Goal: Task Accomplishment & Management: Manage account settings

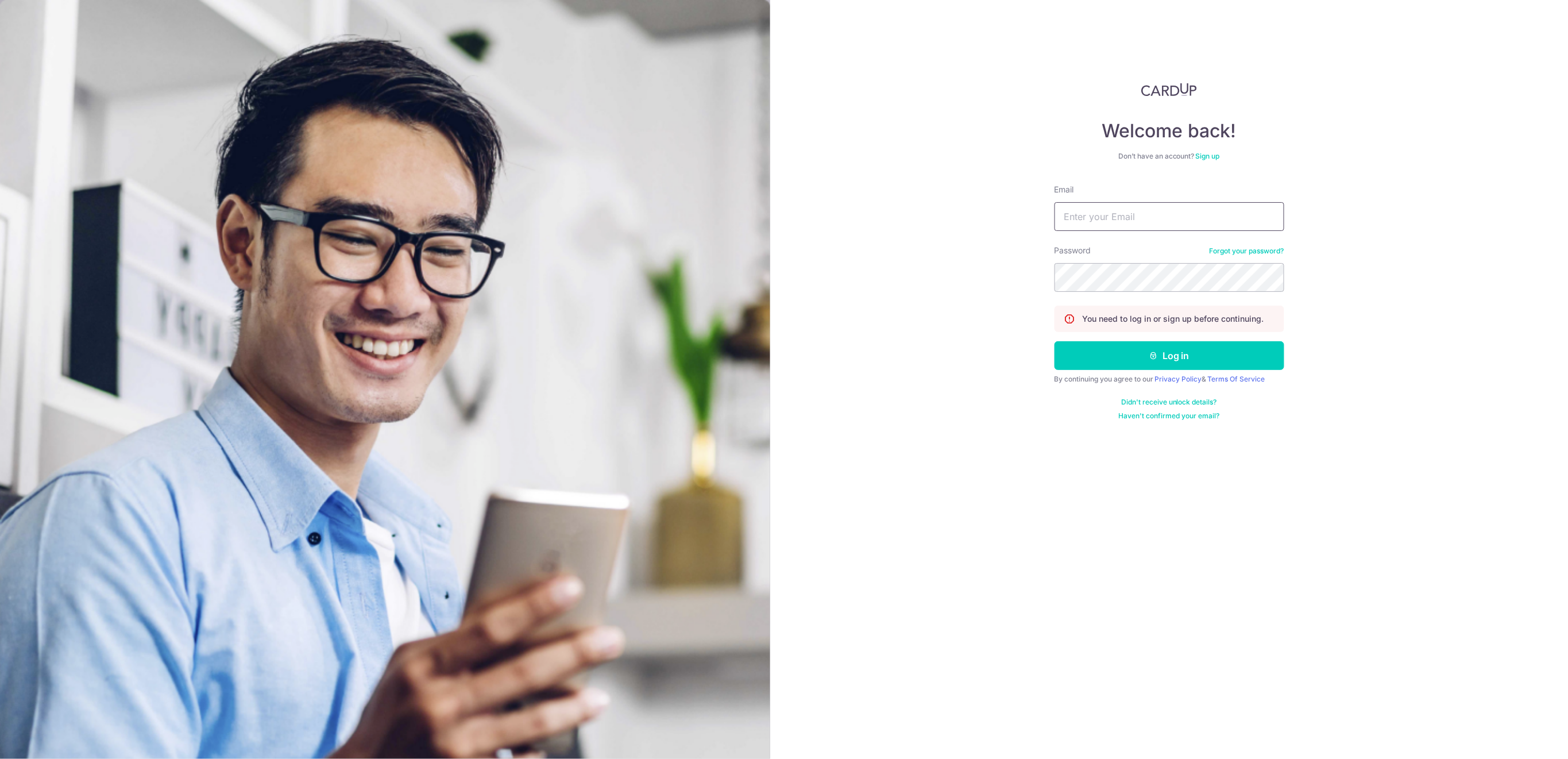
click at [1234, 214] on input "Email" at bounding box center [1169, 217] width 230 height 29
type input "[EMAIL_ADDRESS][DOMAIN_NAME]"
click at [1127, 364] on button "Log in" at bounding box center [1169, 356] width 230 height 29
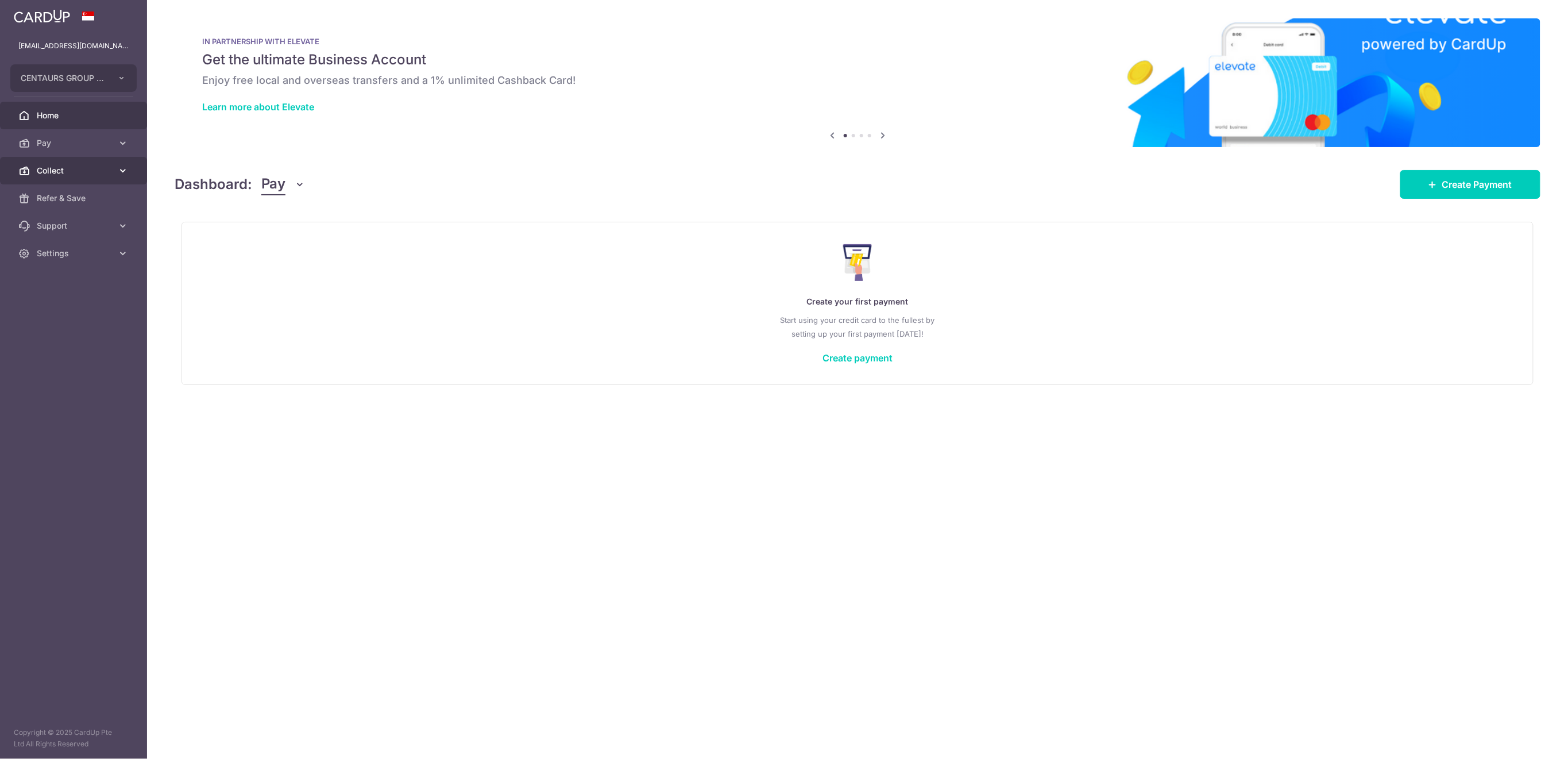
click at [53, 170] on span "Collect" at bounding box center [74, 170] width 76 height 11
click at [76, 251] on span "Payment Requests" at bounding box center [74, 253] width 76 height 11
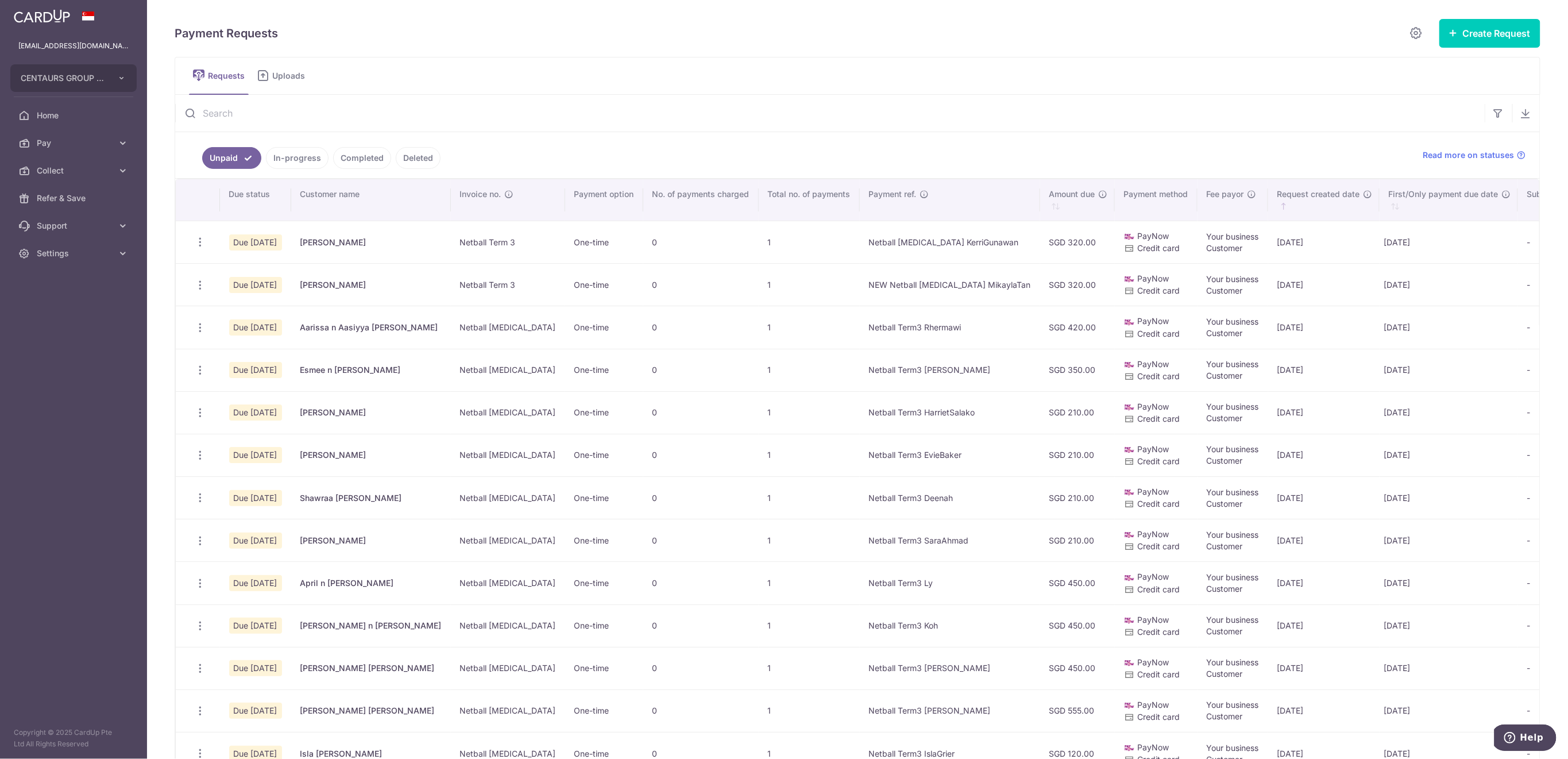
click at [333, 112] on input "text" at bounding box center [830, 113] width 1310 height 37
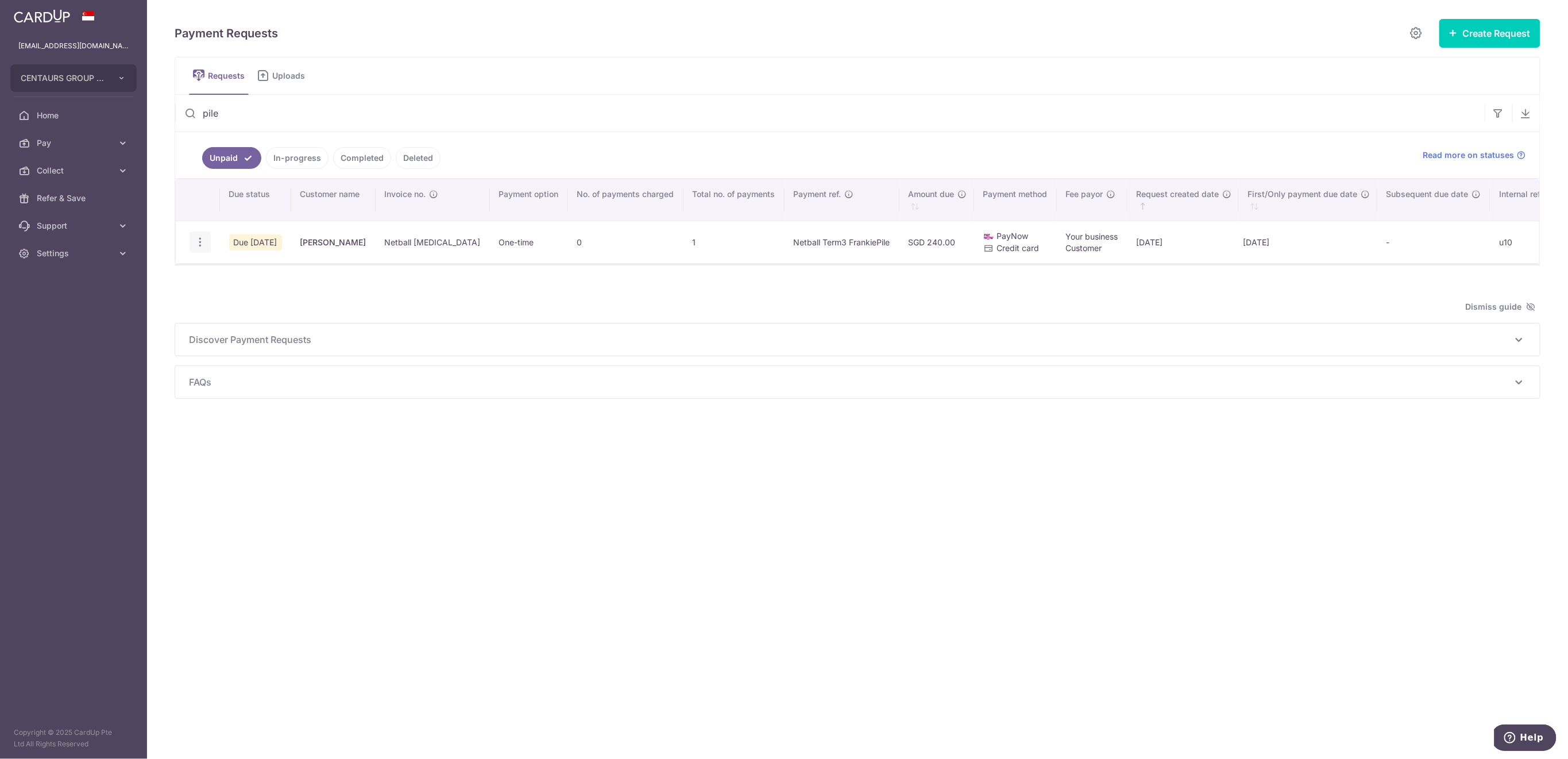
type input "pile"
click at [200, 242] on icon "button" at bounding box center [200, 242] width 12 height 12
click at [202, 239] on icon "button" at bounding box center [200, 242] width 12 height 12
click at [217, 297] on link "Delete Request" at bounding box center [246, 302] width 114 height 28
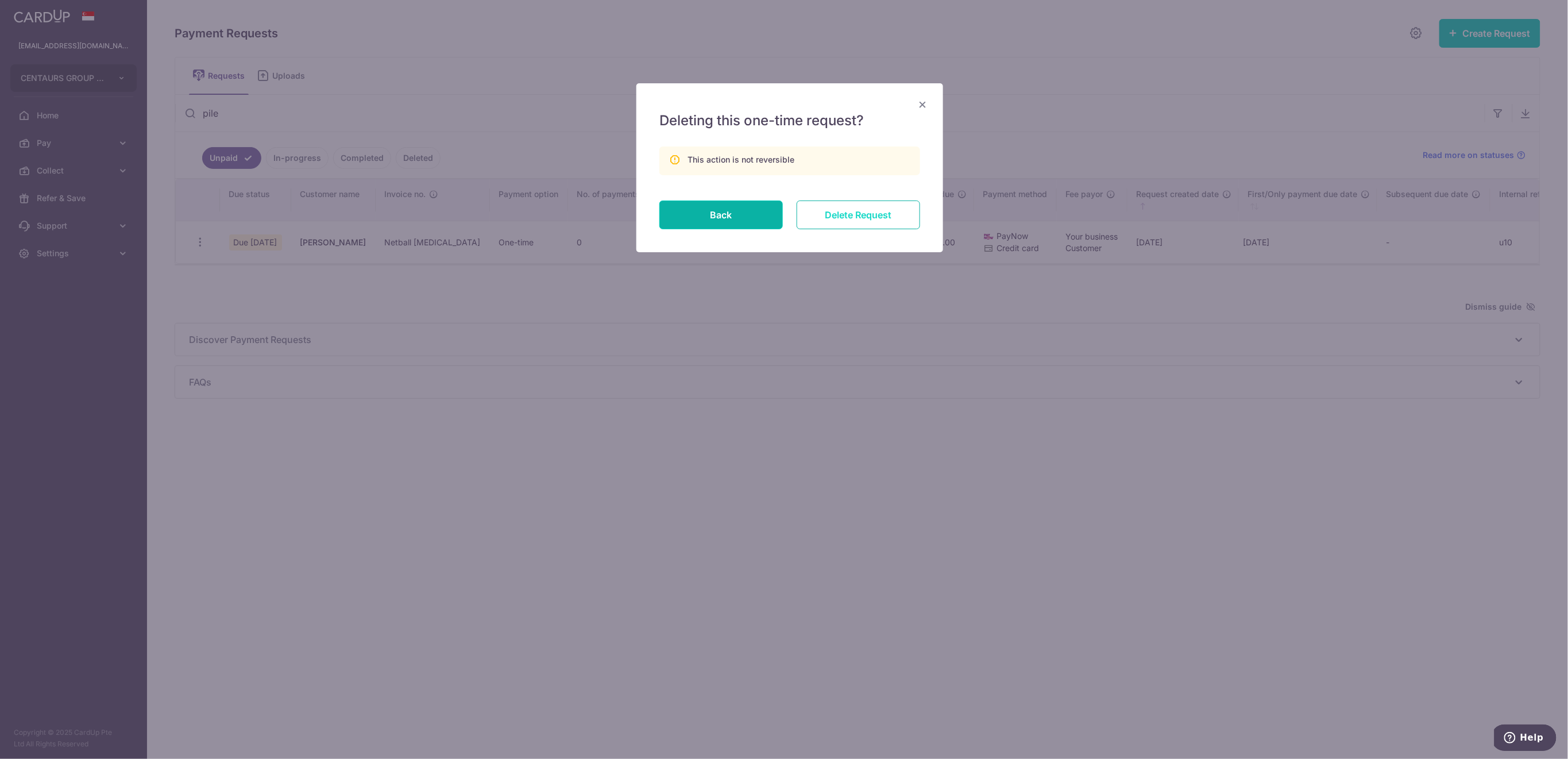
click at [852, 210] on input "Delete Request" at bounding box center [859, 215] width 123 height 29
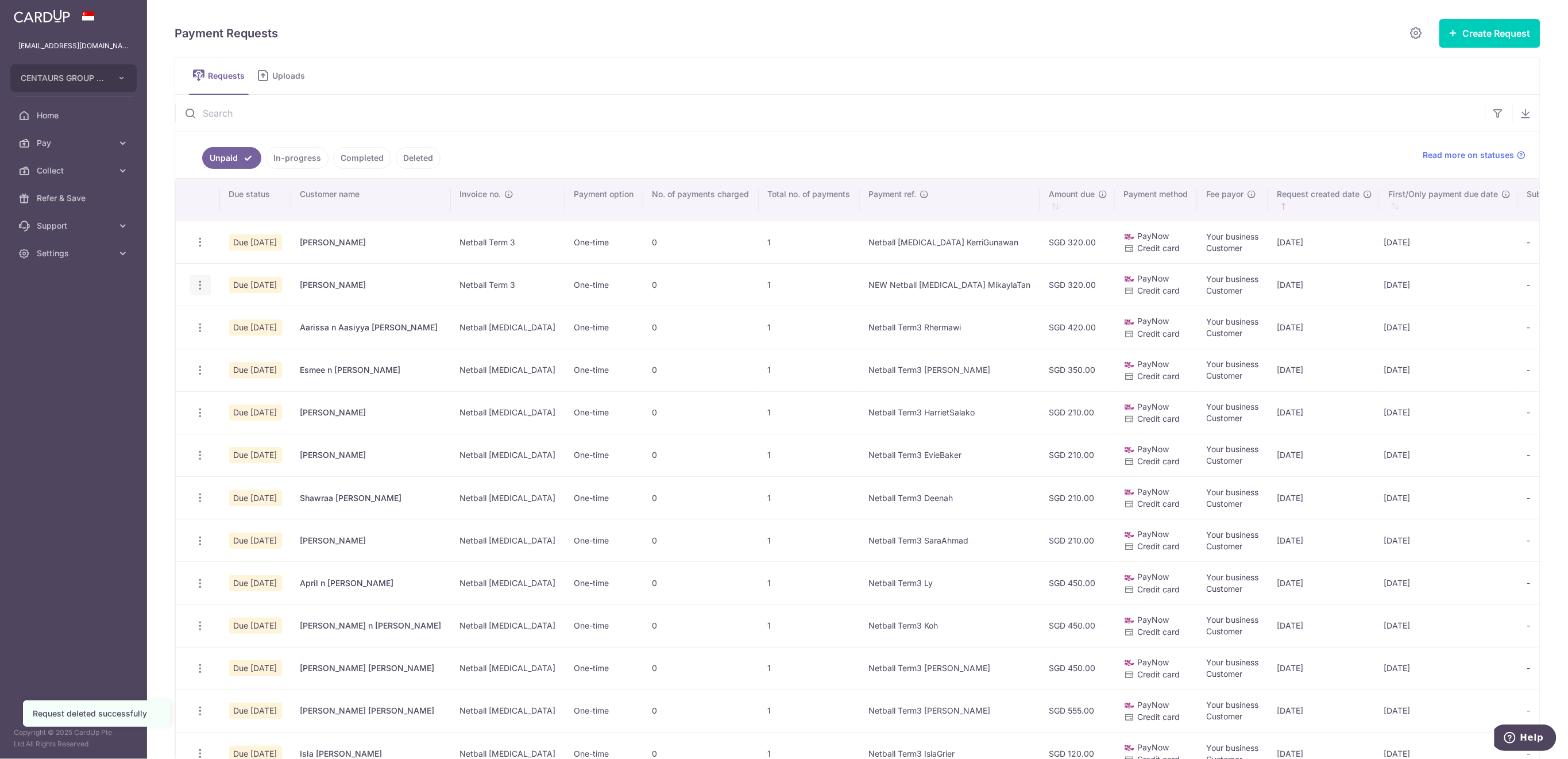
click at [200, 286] on icon "button" at bounding box center [200, 285] width 12 height 12
click at [250, 338] on span "Delete Request" at bounding box center [258, 344] width 72 height 14
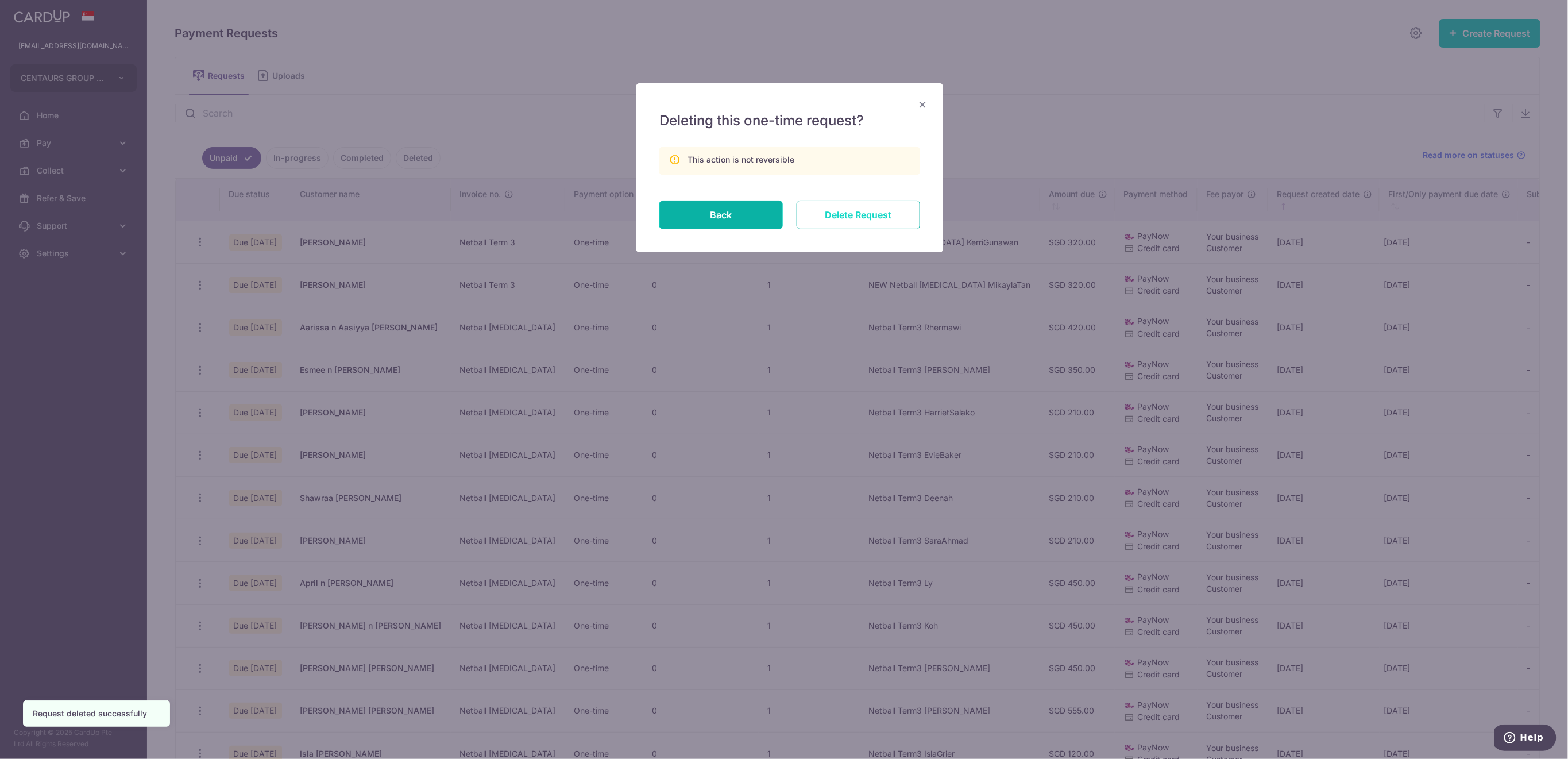
click at [841, 223] on input "Delete Request" at bounding box center [859, 215] width 123 height 29
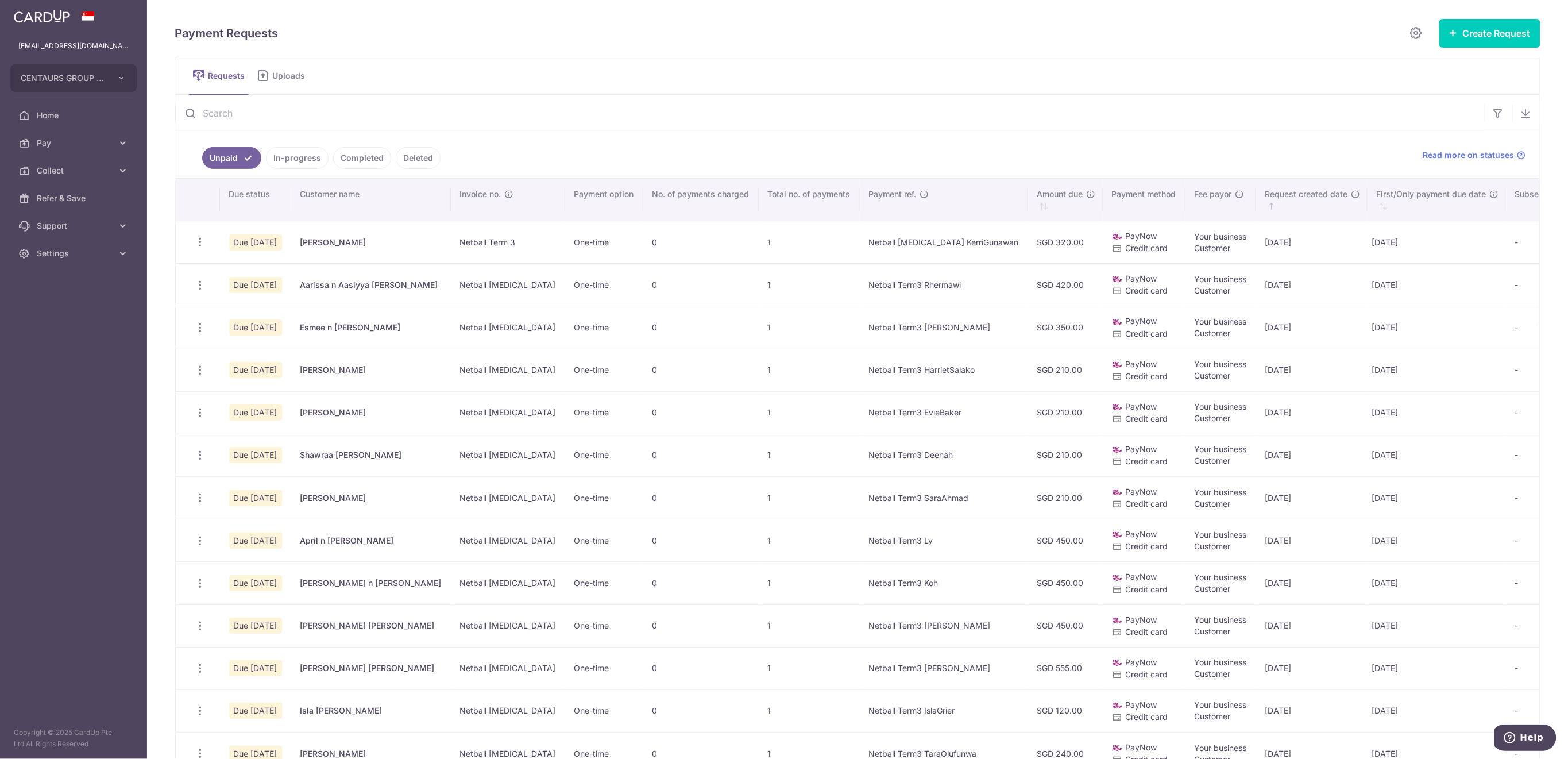
click at [290, 114] on input "text" at bounding box center [830, 113] width 1310 height 37
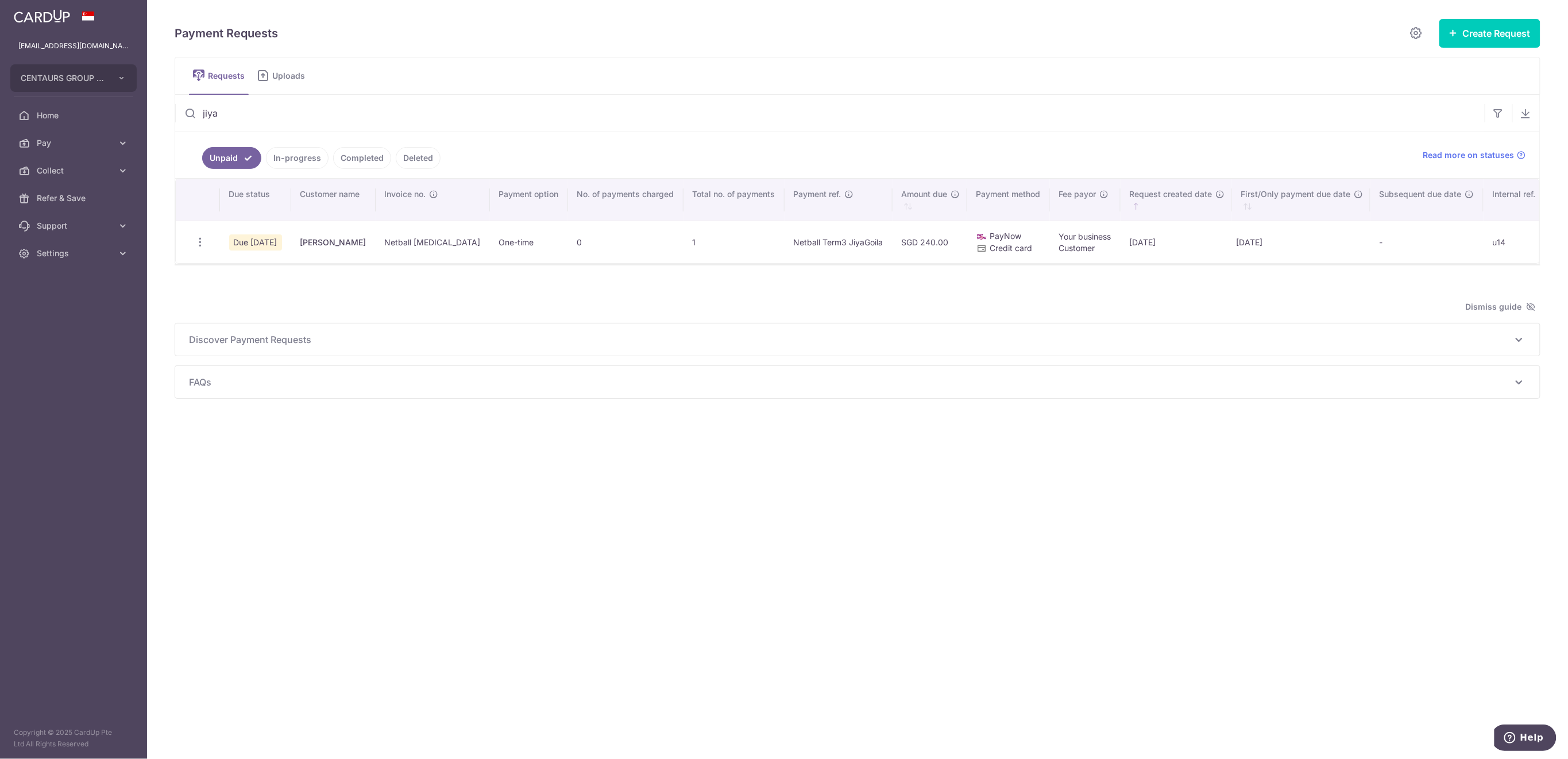
type input "jiya"
click at [197, 245] on icon "button" at bounding box center [200, 242] width 12 height 12
click at [236, 300] on span "Delete Request" at bounding box center [258, 302] width 72 height 14
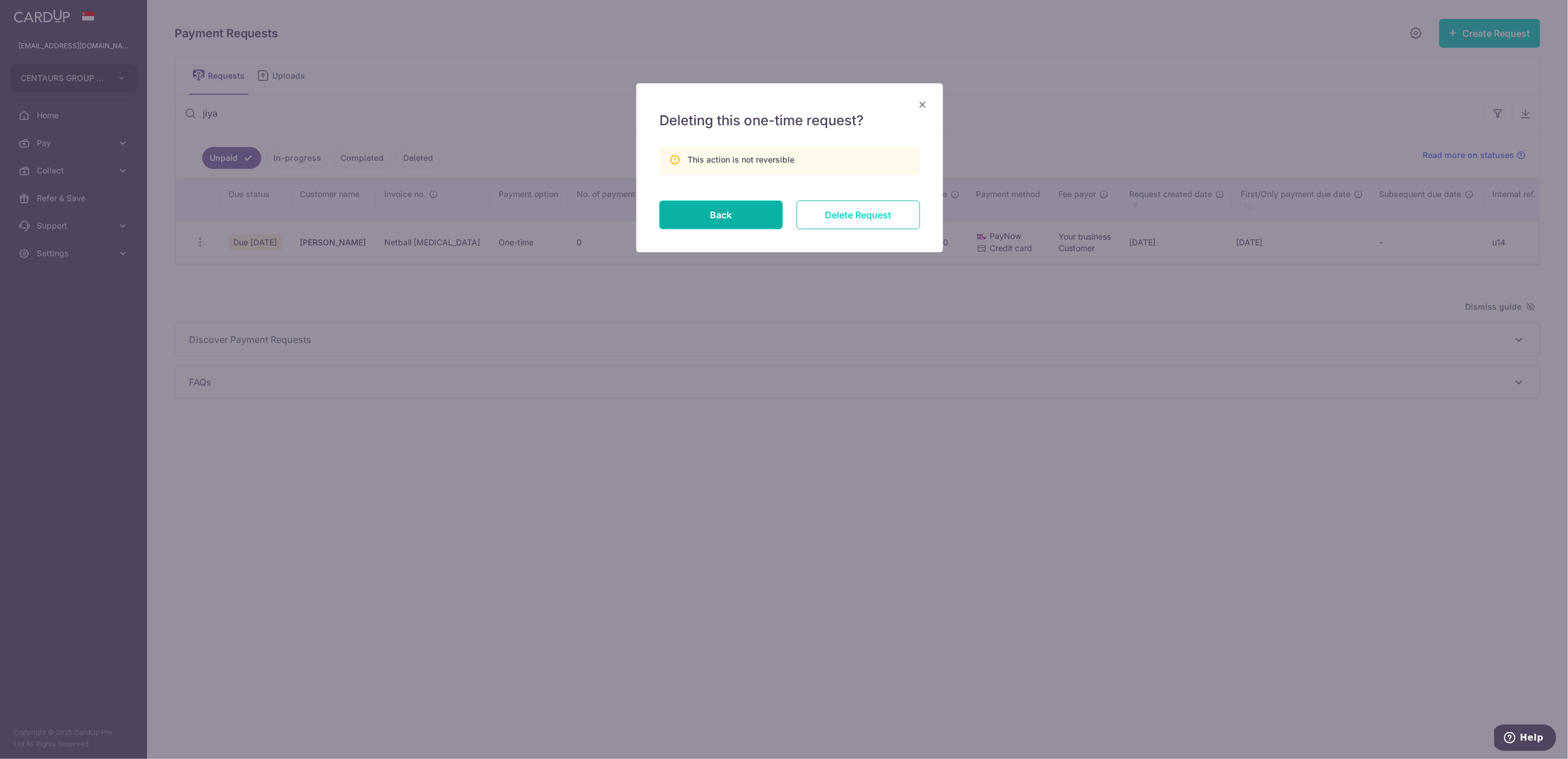
click at [896, 215] on input "Delete Request" at bounding box center [859, 215] width 123 height 29
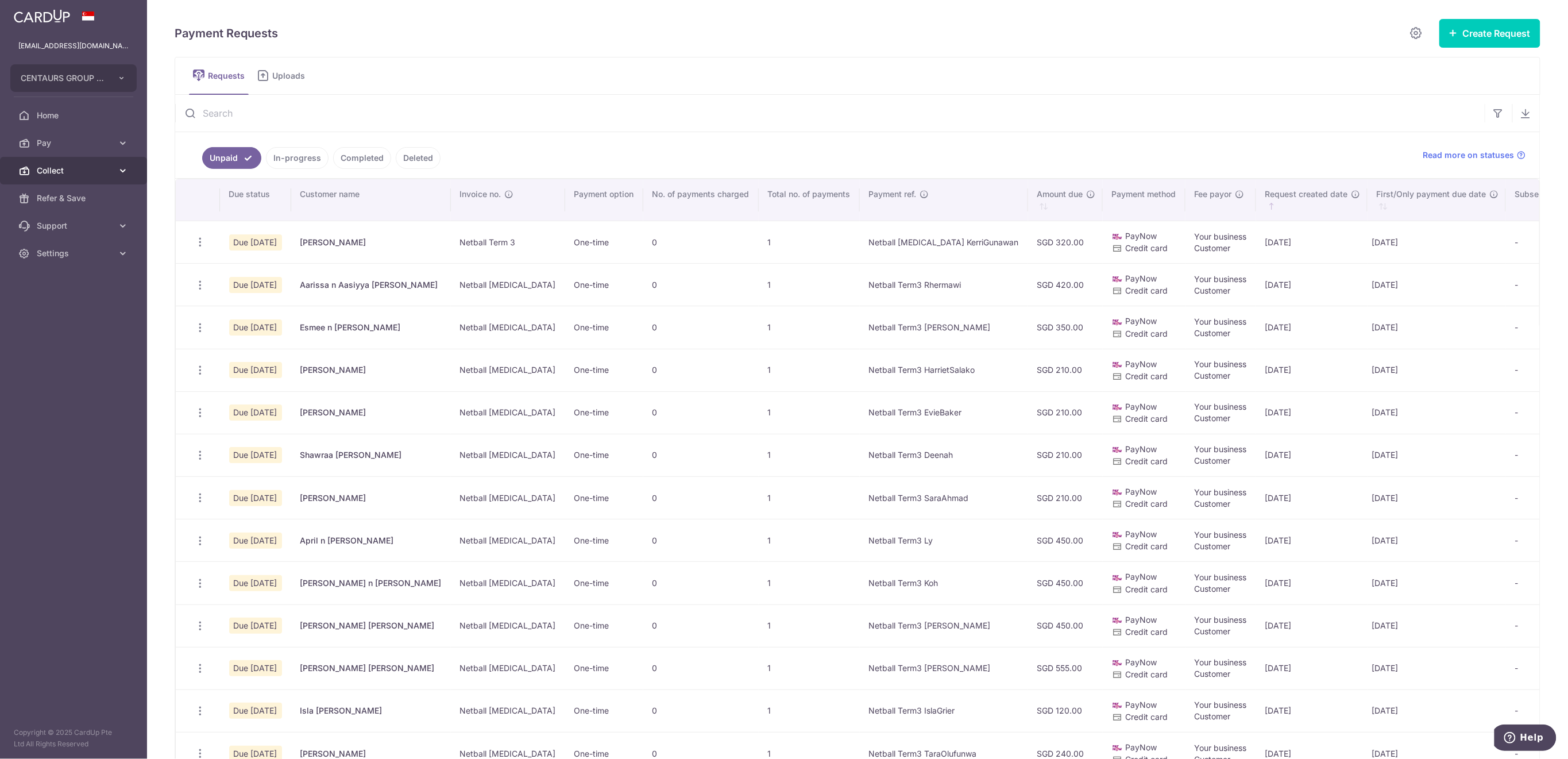
click at [76, 172] on span "Collect" at bounding box center [74, 170] width 76 height 11
click at [72, 196] on span "Dashboard" at bounding box center [74, 198] width 76 height 11
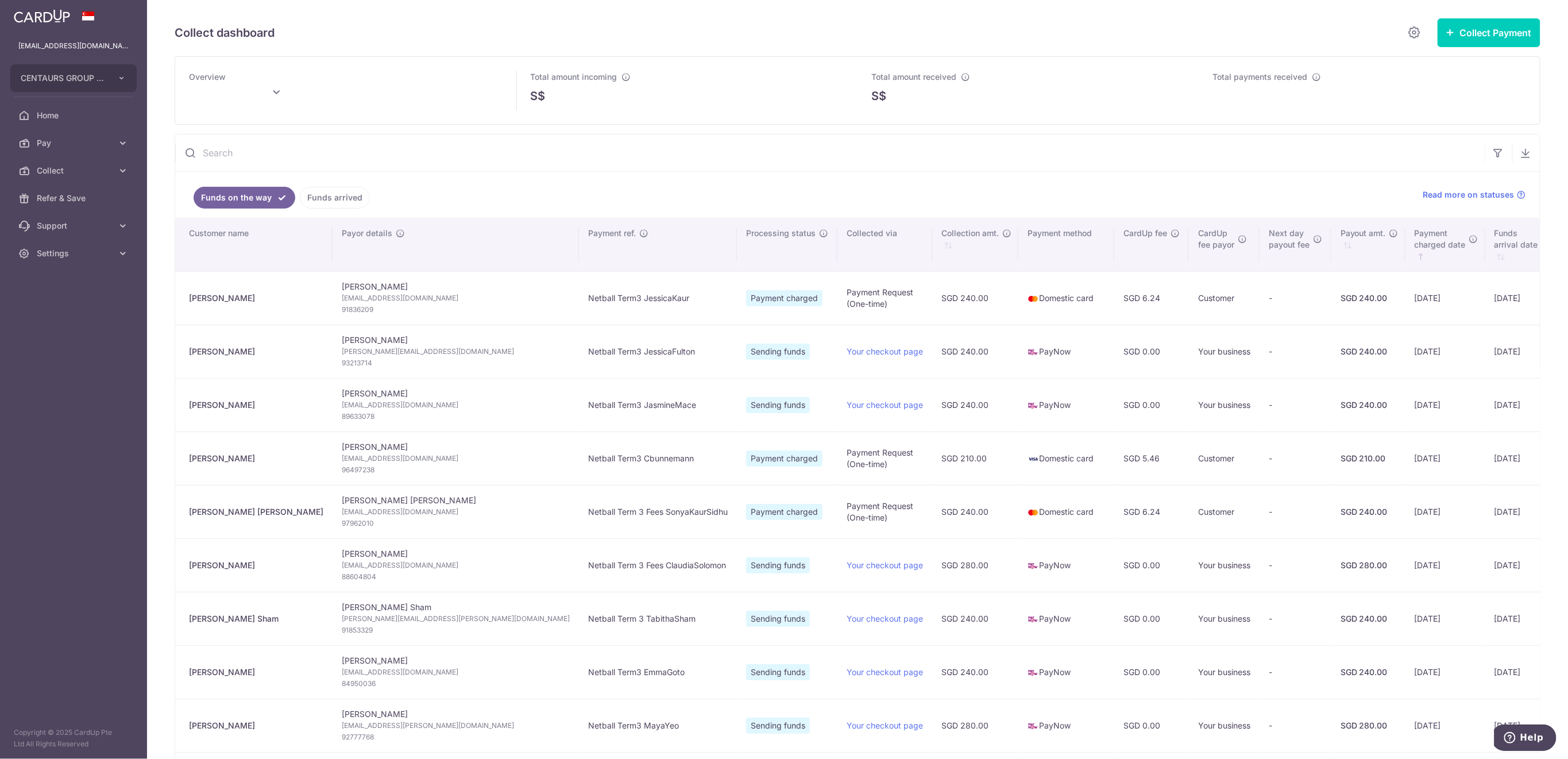
click at [355, 193] on link "Funds arrived" at bounding box center [334, 197] width 70 height 22
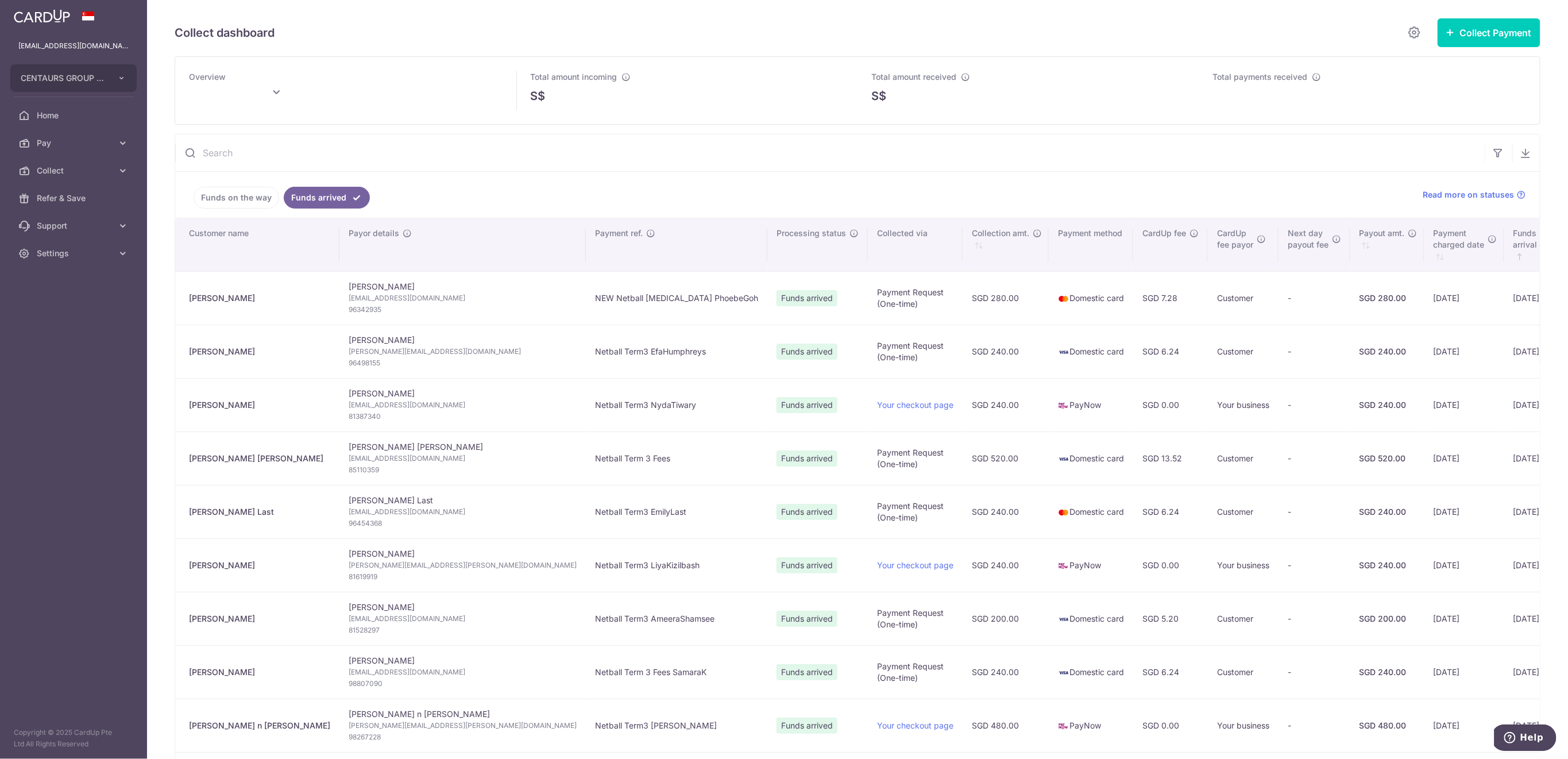
type input "August 2025"
click at [207, 197] on link "Funds on the way" at bounding box center [236, 197] width 85 height 22
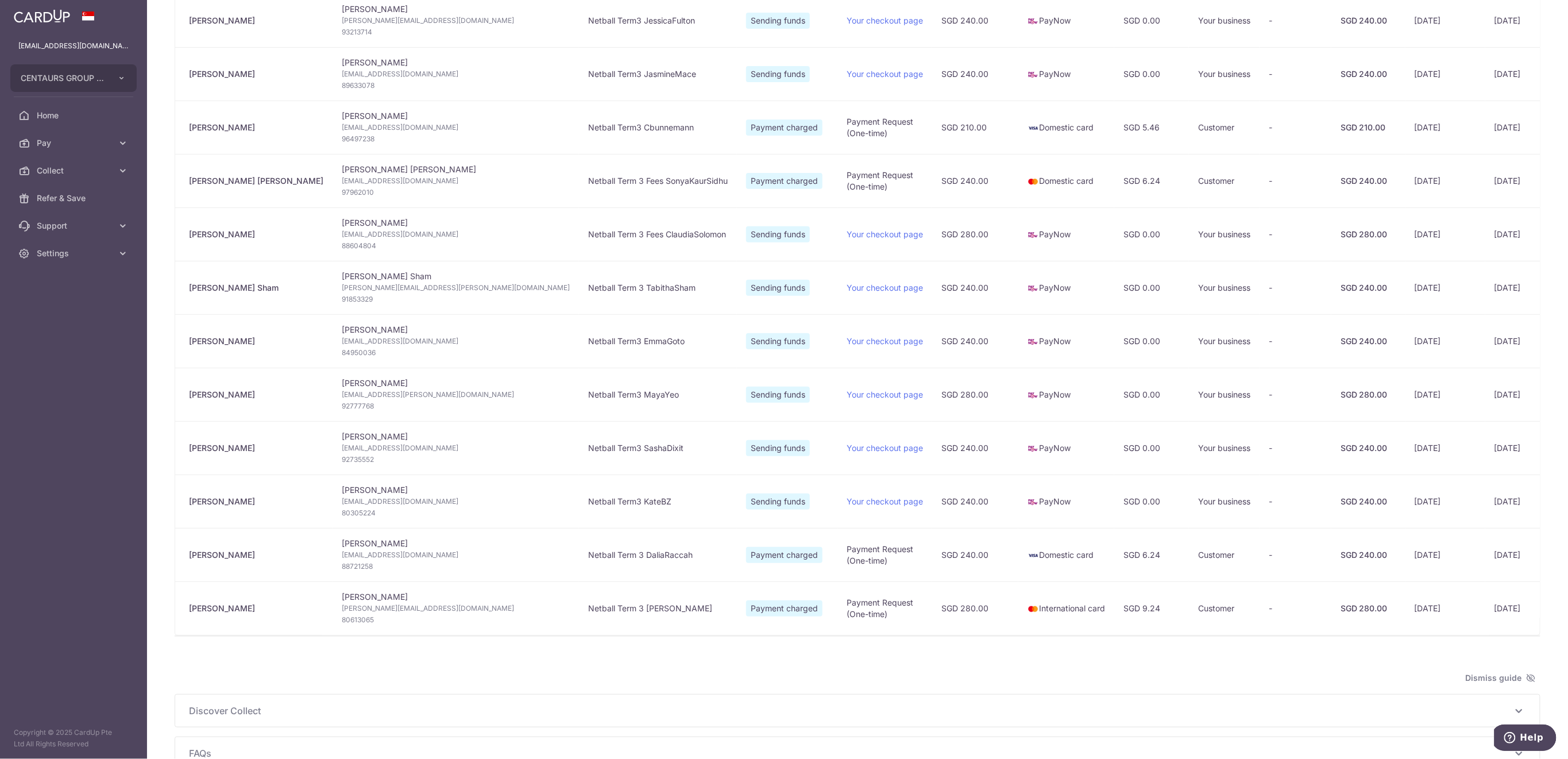
scroll to position [184, 0]
